Goal: Find specific page/section: Find specific page/section

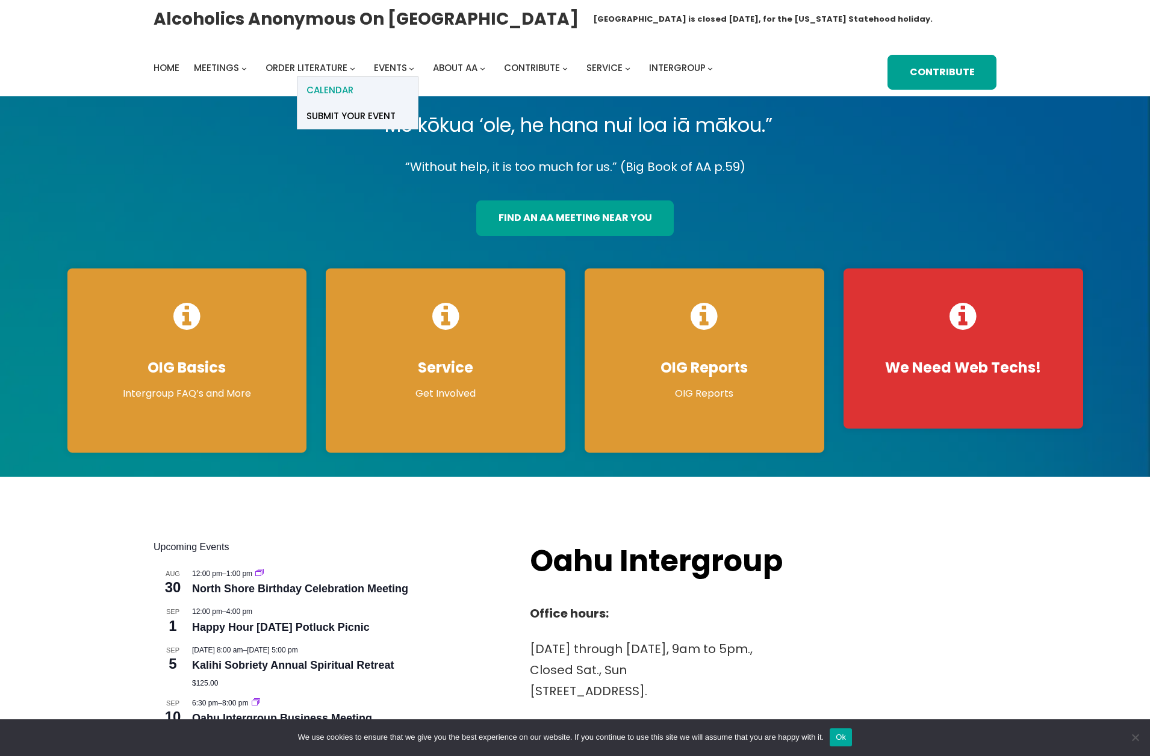
click at [352, 90] on span "Calendar" at bounding box center [329, 90] width 47 height 17
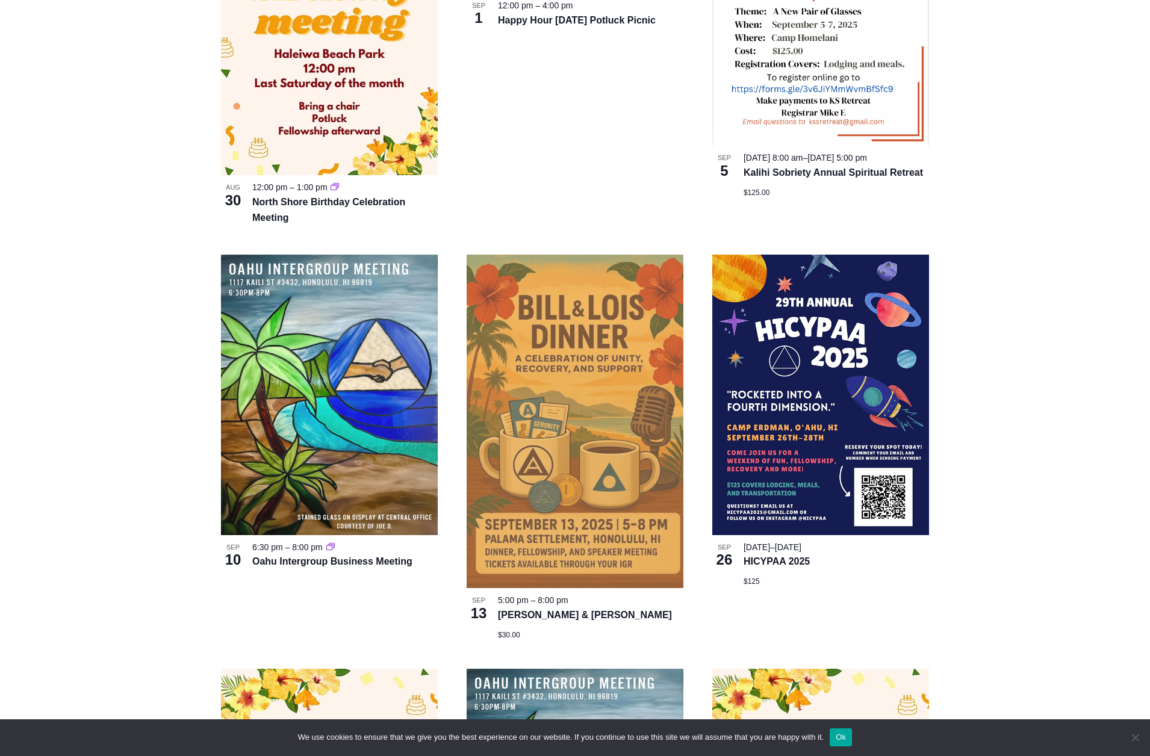
scroll to position [545, 0]
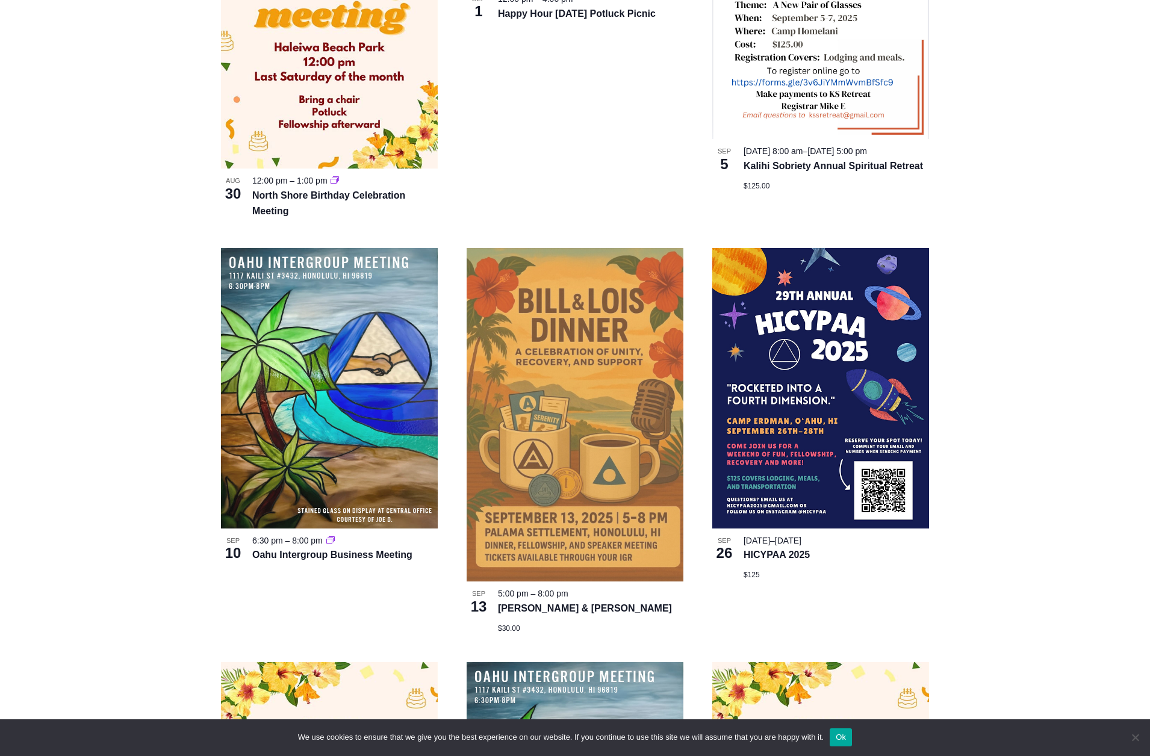
click at [618, 344] on img at bounding box center [574, 414] width 217 height 333
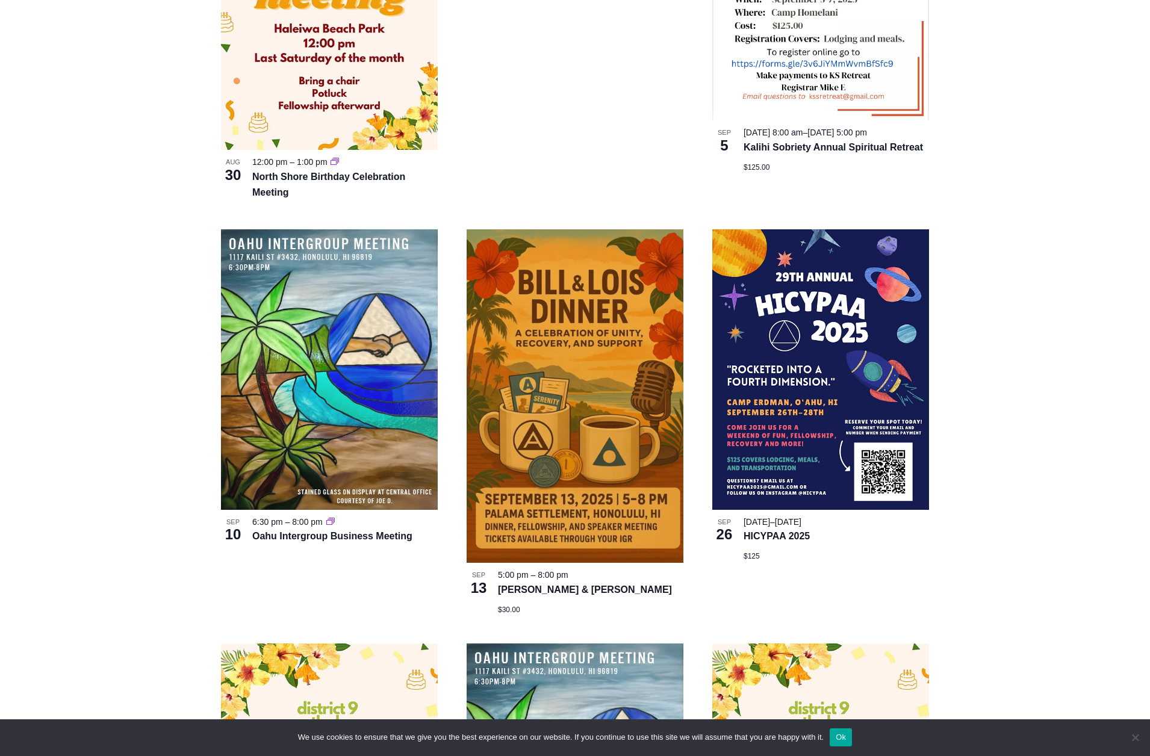
scroll to position [565, 0]
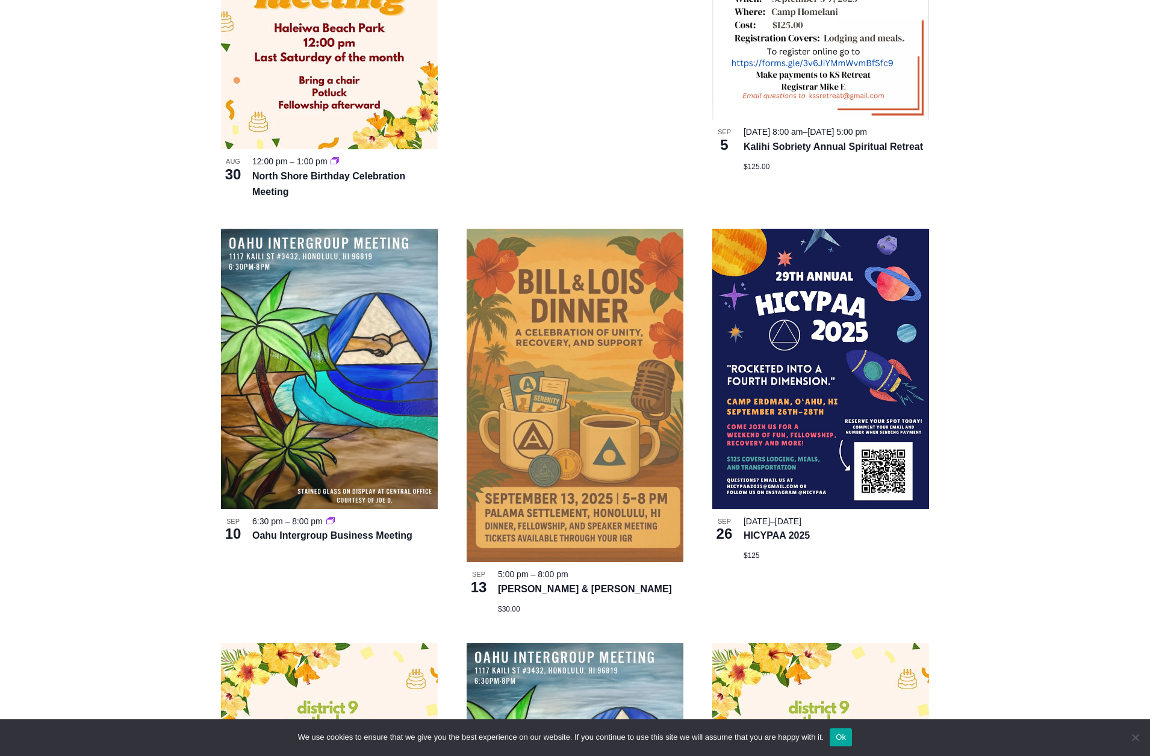
click at [527, 355] on img at bounding box center [574, 395] width 217 height 333
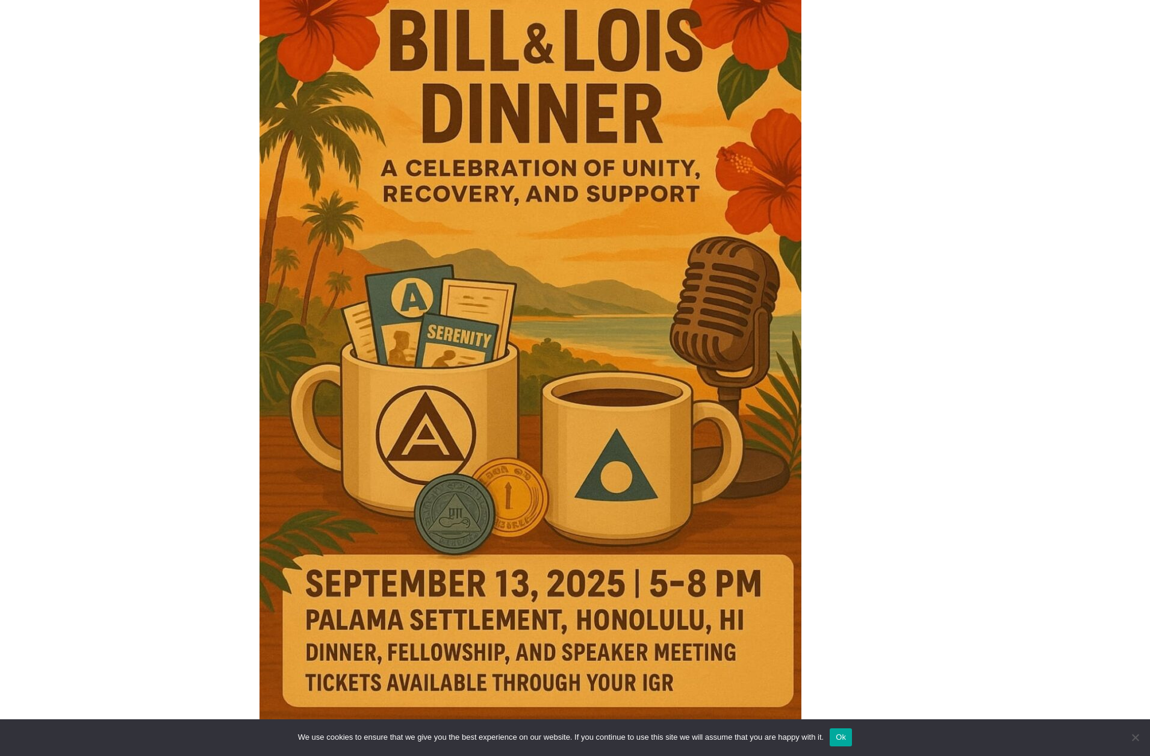
scroll to position [510, 0]
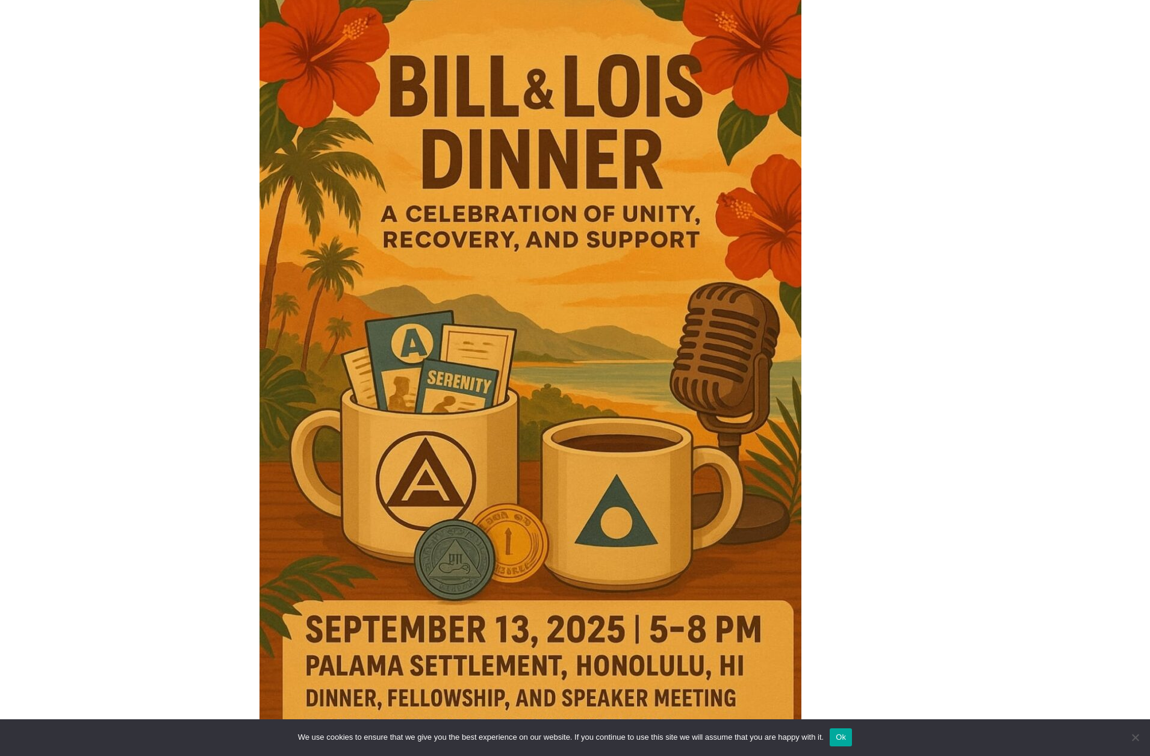
scroll to position [472, 0]
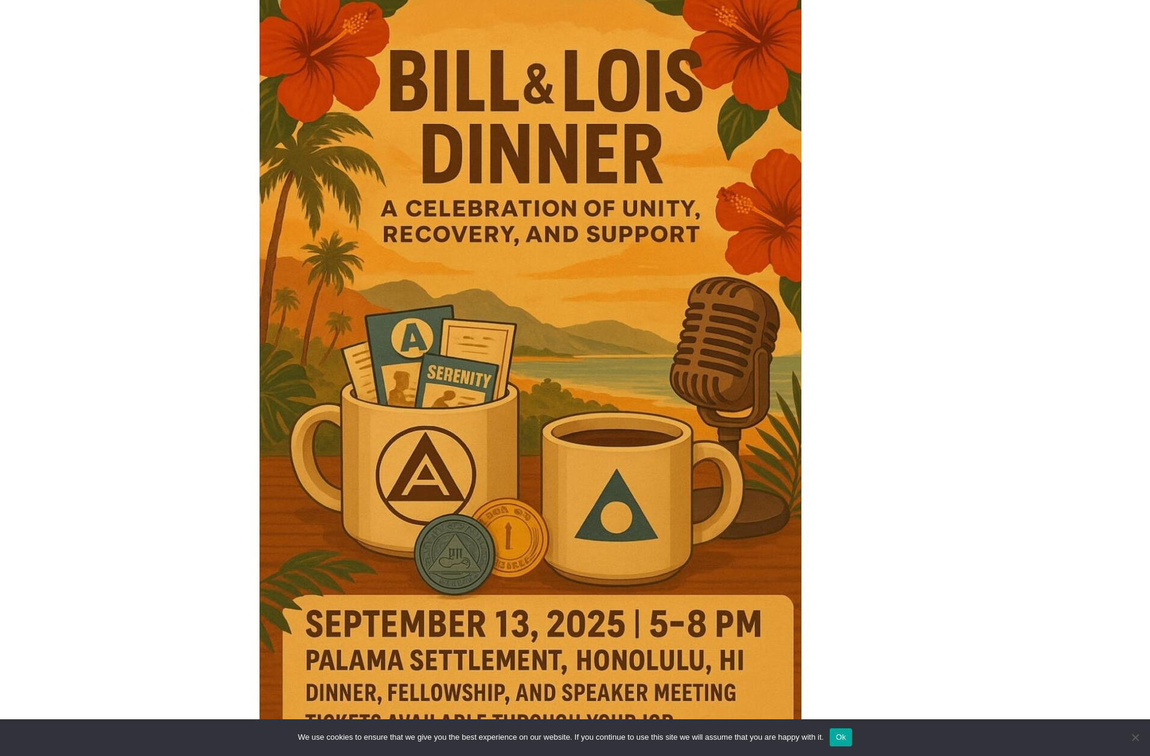
click at [852, 733] on button "Ok" at bounding box center [840, 737] width 22 height 18
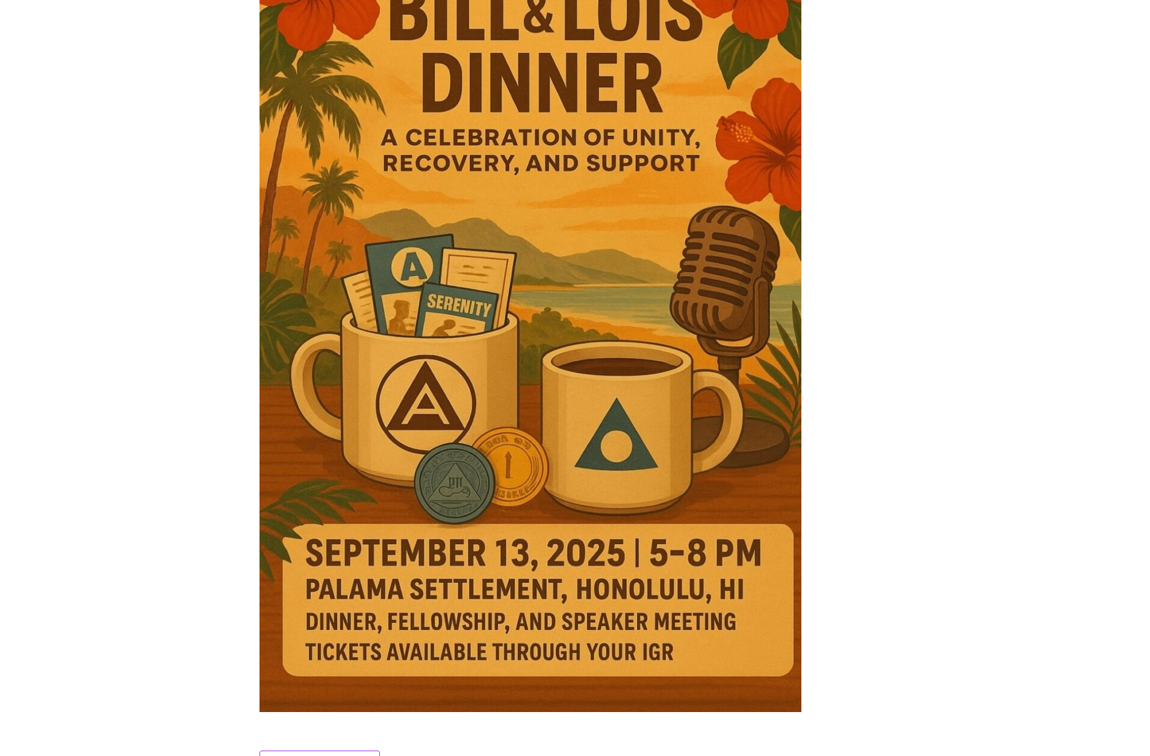
scroll to position [544, 0]
